Goal: Information Seeking & Learning: Learn about a topic

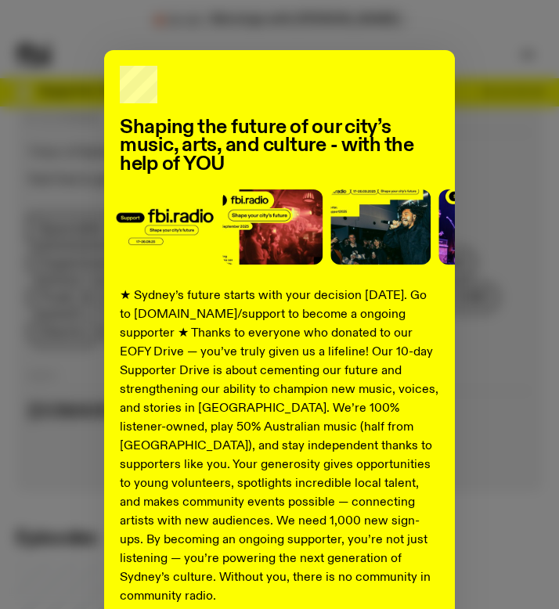
scroll to position [476, 0]
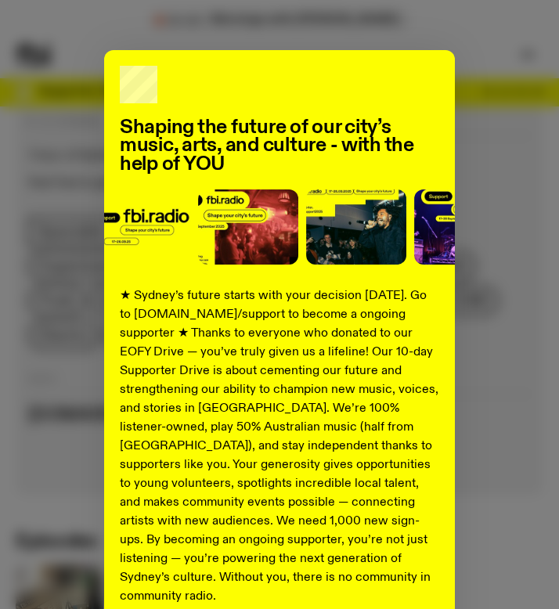
click at [489, 100] on div "Shaping the future of our city’s music, arts, and culture - with the help of YO…" at bounding box center [279, 371] width 527 height 643
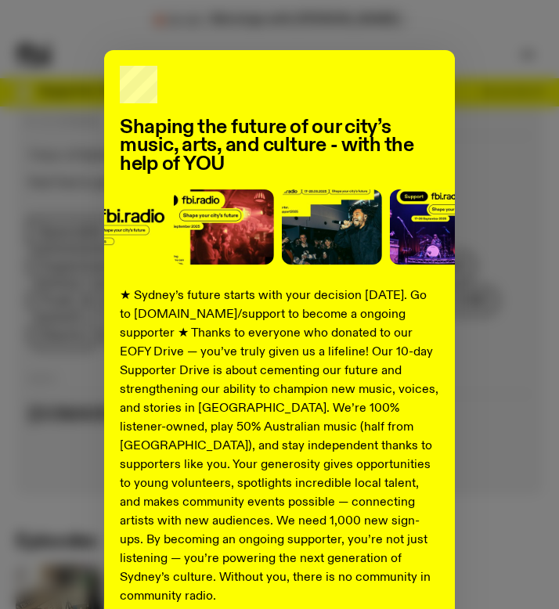
scroll to position [115, 0]
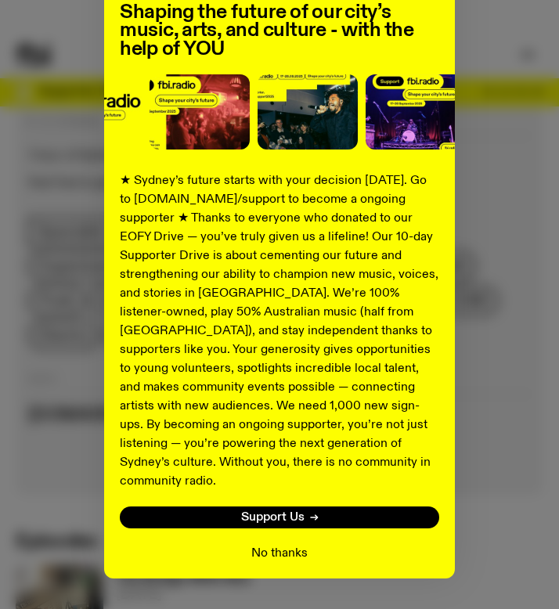
click at [275, 544] on button "No thanks" at bounding box center [279, 553] width 56 height 19
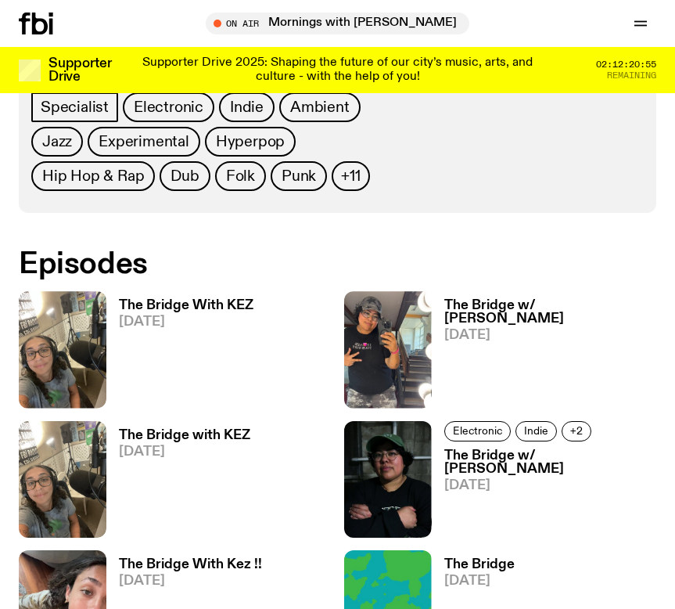
scroll to position [0, 0]
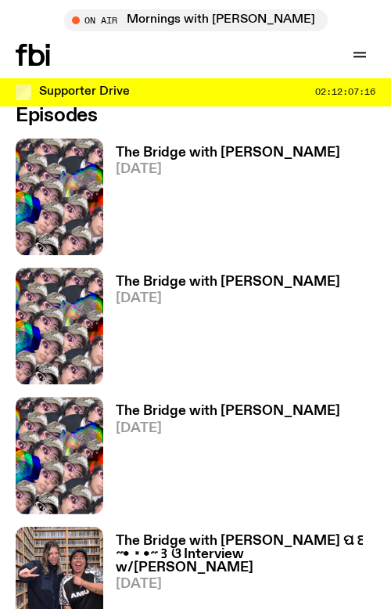
scroll to position [838, 0]
